Goal: Navigation & Orientation: Find specific page/section

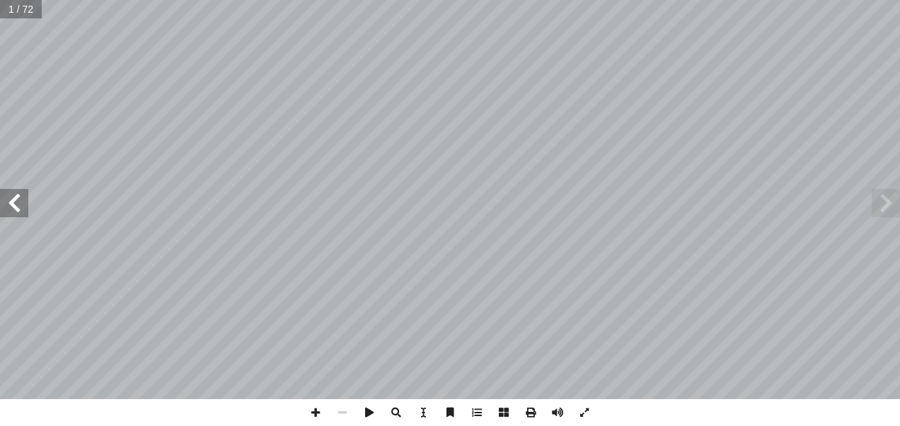
click at [17, 192] on span at bounding box center [14, 203] width 28 height 28
click at [11, 196] on span at bounding box center [14, 203] width 28 height 28
click at [13, 200] on span at bounding box center [14, 203] width 28 height 28
click at [13, 202] on span at bounding box center [14, 203] width 28 height 28
click at [16, 214] on span at bounding box center [14, 203] width 28 height 28
